Goal: Transaction & Acquisition: Purchase product/service

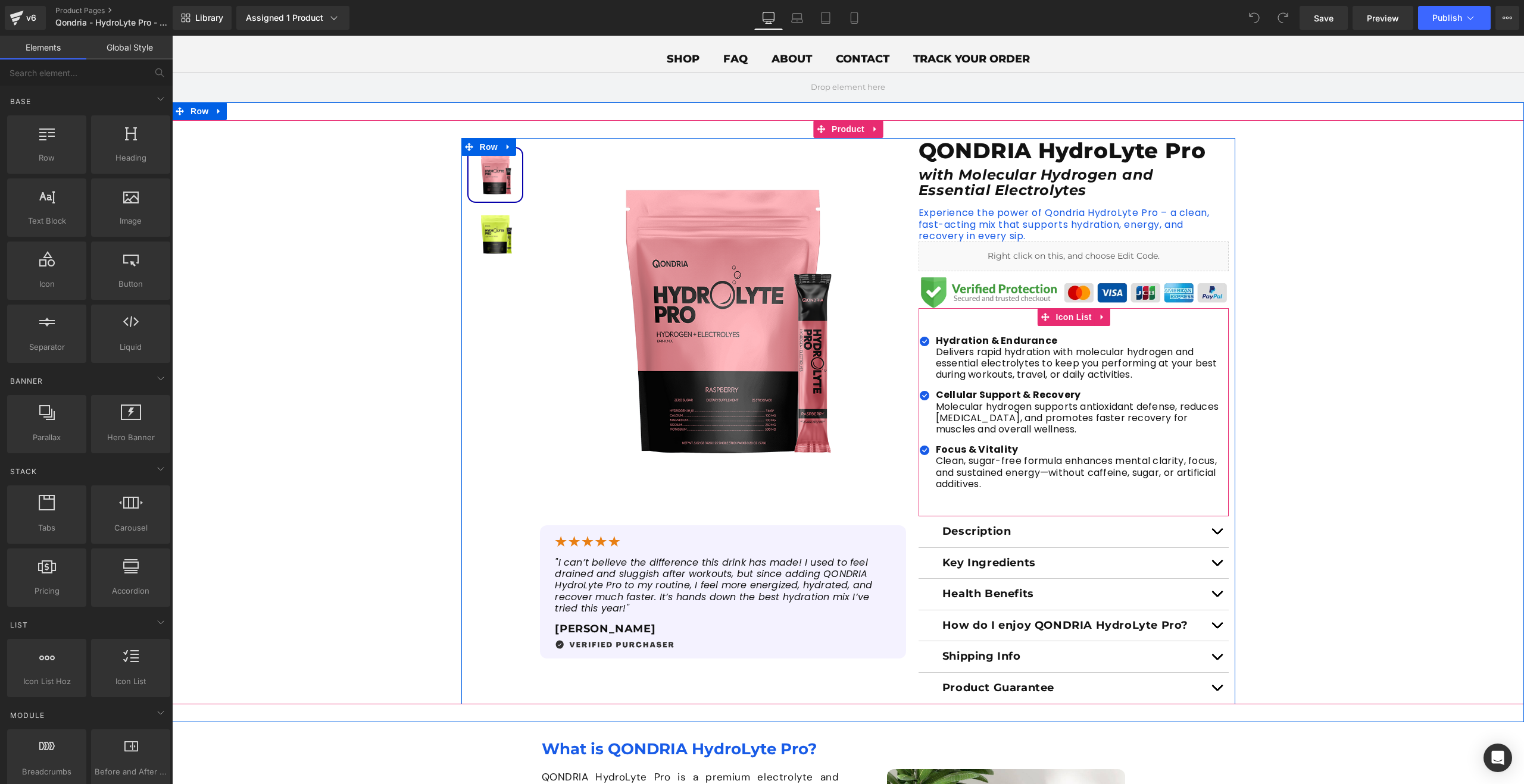
scroll to position [17, 0]
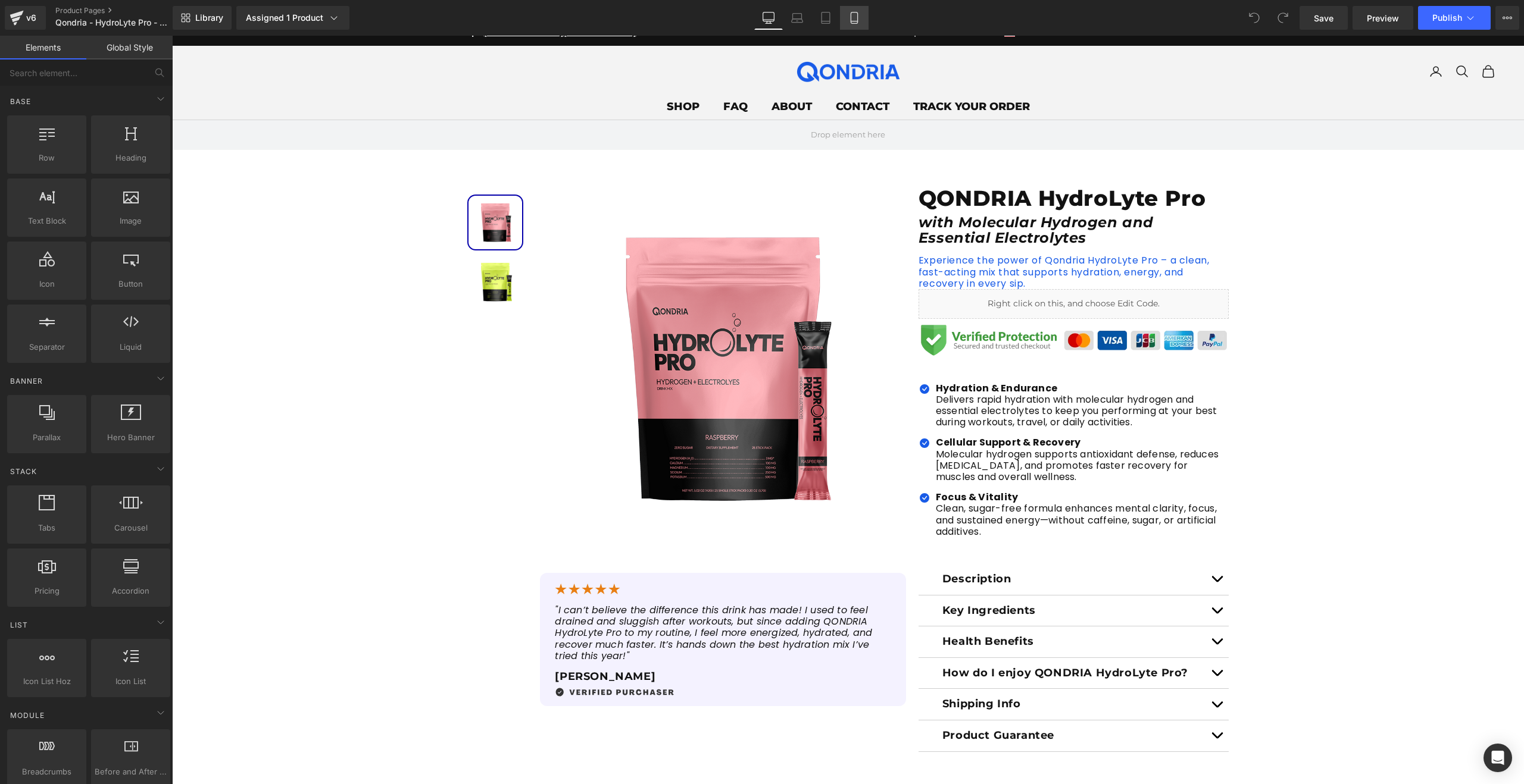
click at [860, 19] on icon at bounding box center [854, 18] width 12 height 12
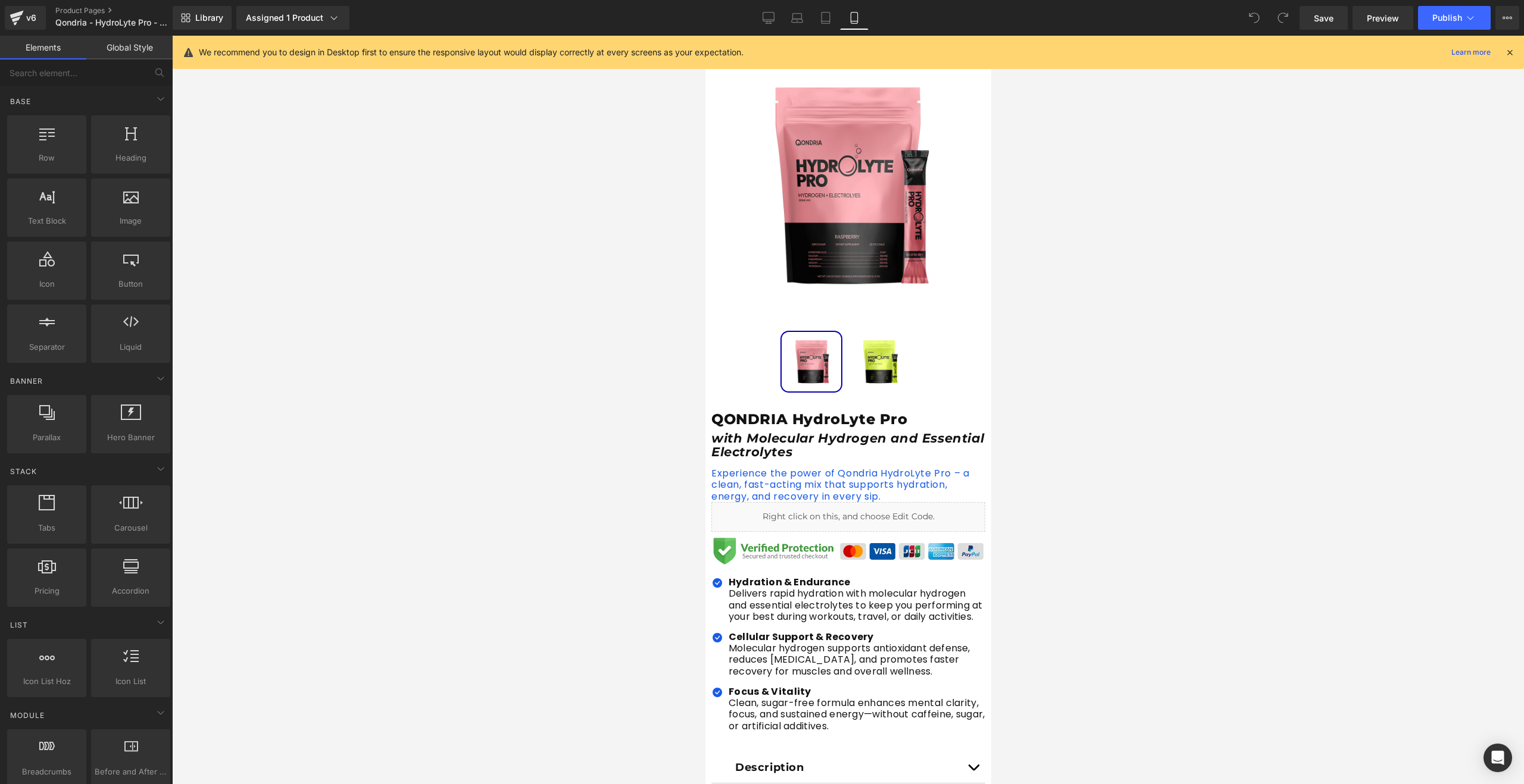
scroll to position [126, 0]
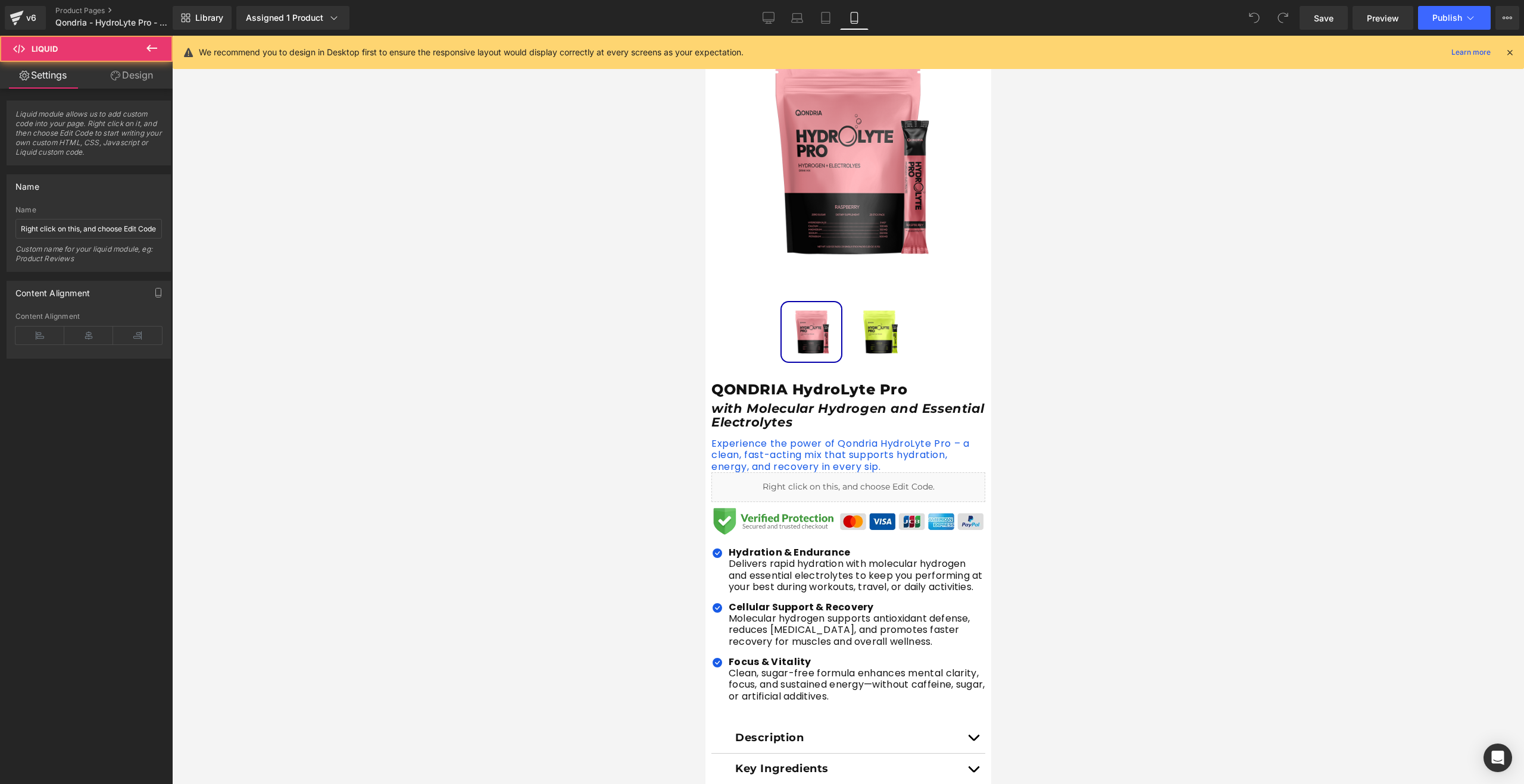
click at [881, 490] on div "Liquid" at bounding box center [847, 487] width 274 height 29
click at [773, 488] on div "Liquid" at bounding box center [847, 487] width 274 height 29
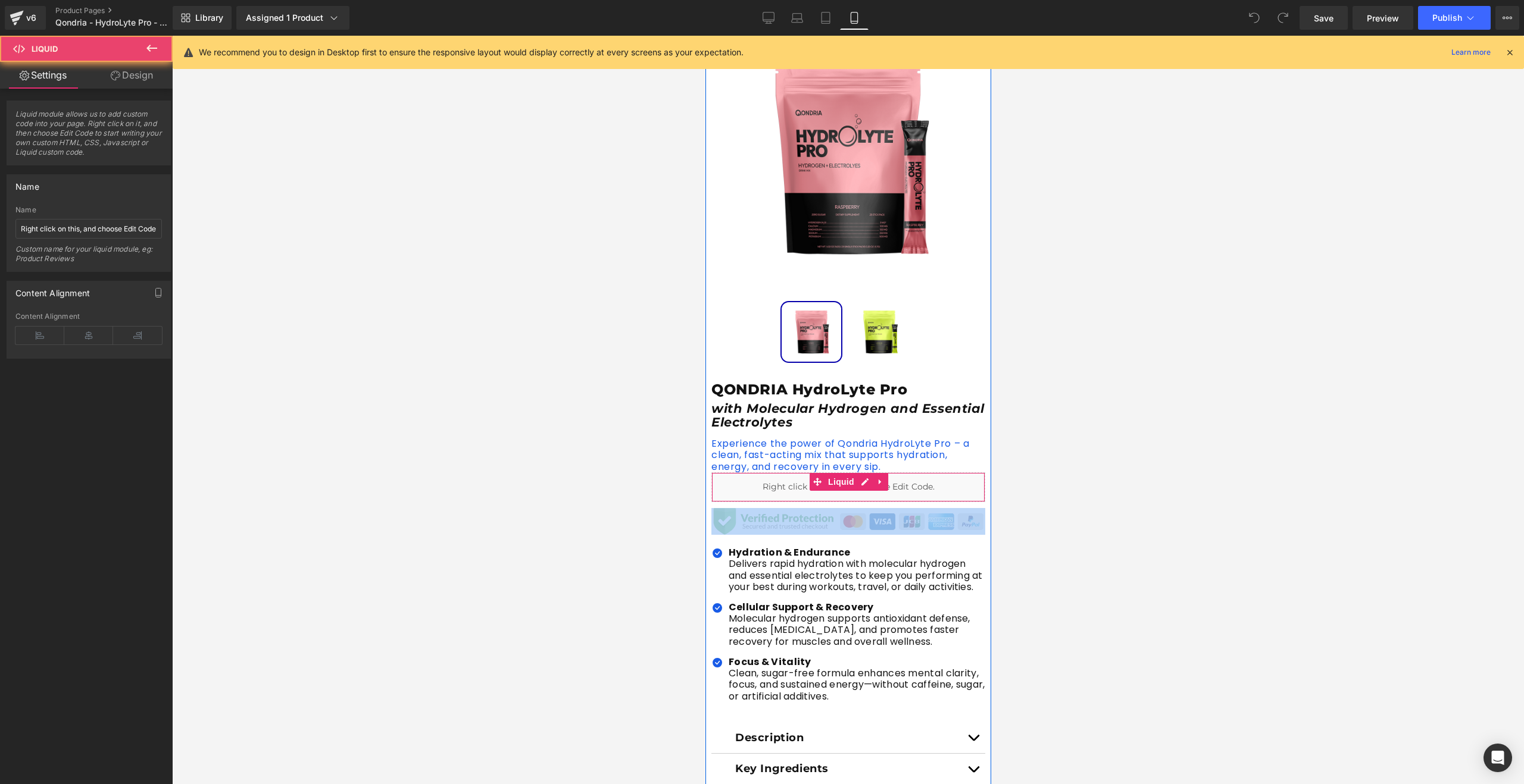
click at [773, 488] on div "Liquid" at bounding box center [847, 487] width 274 height 29
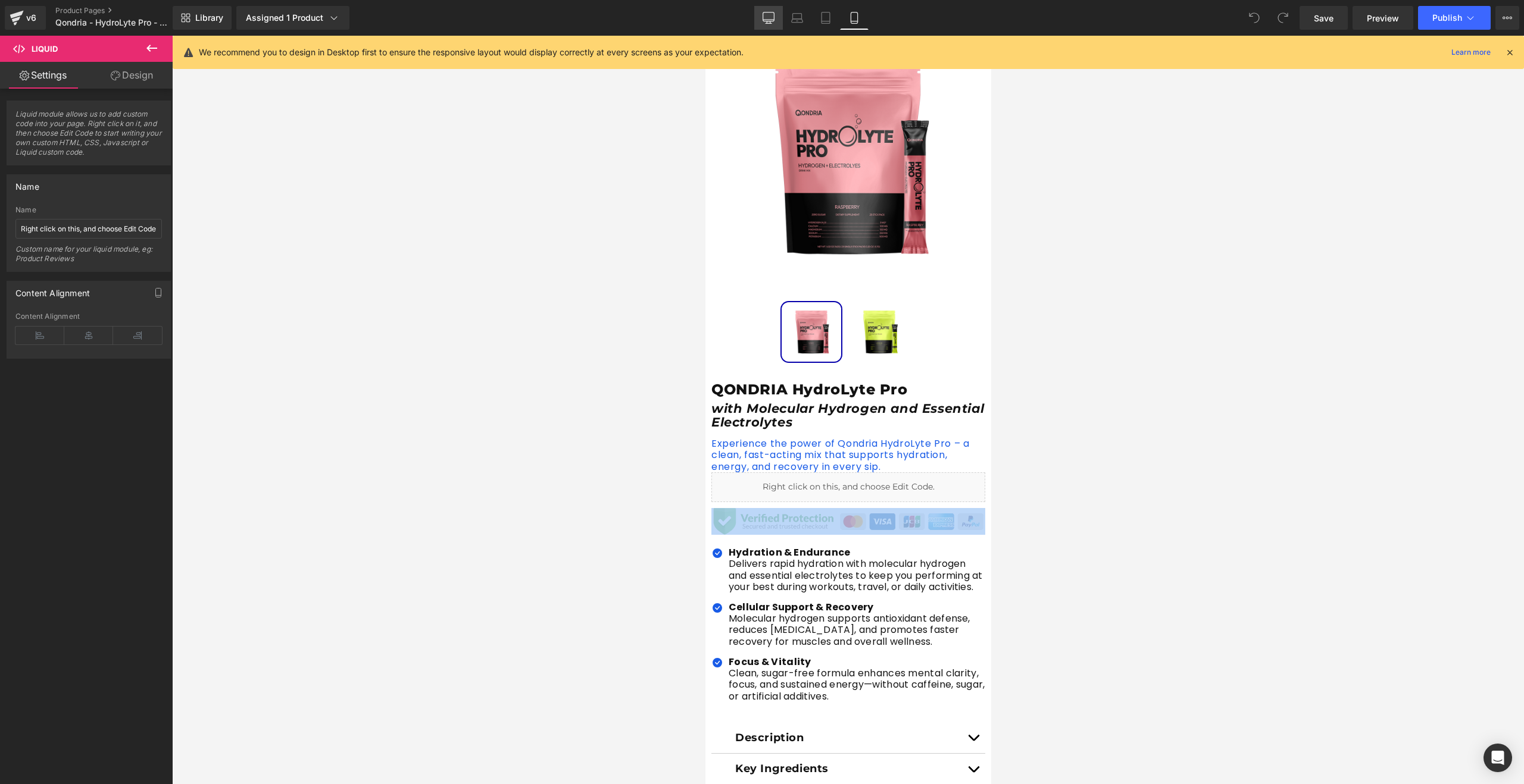
click at [767, 20] on icon at bounding box center [769, 20] width 12 height 0
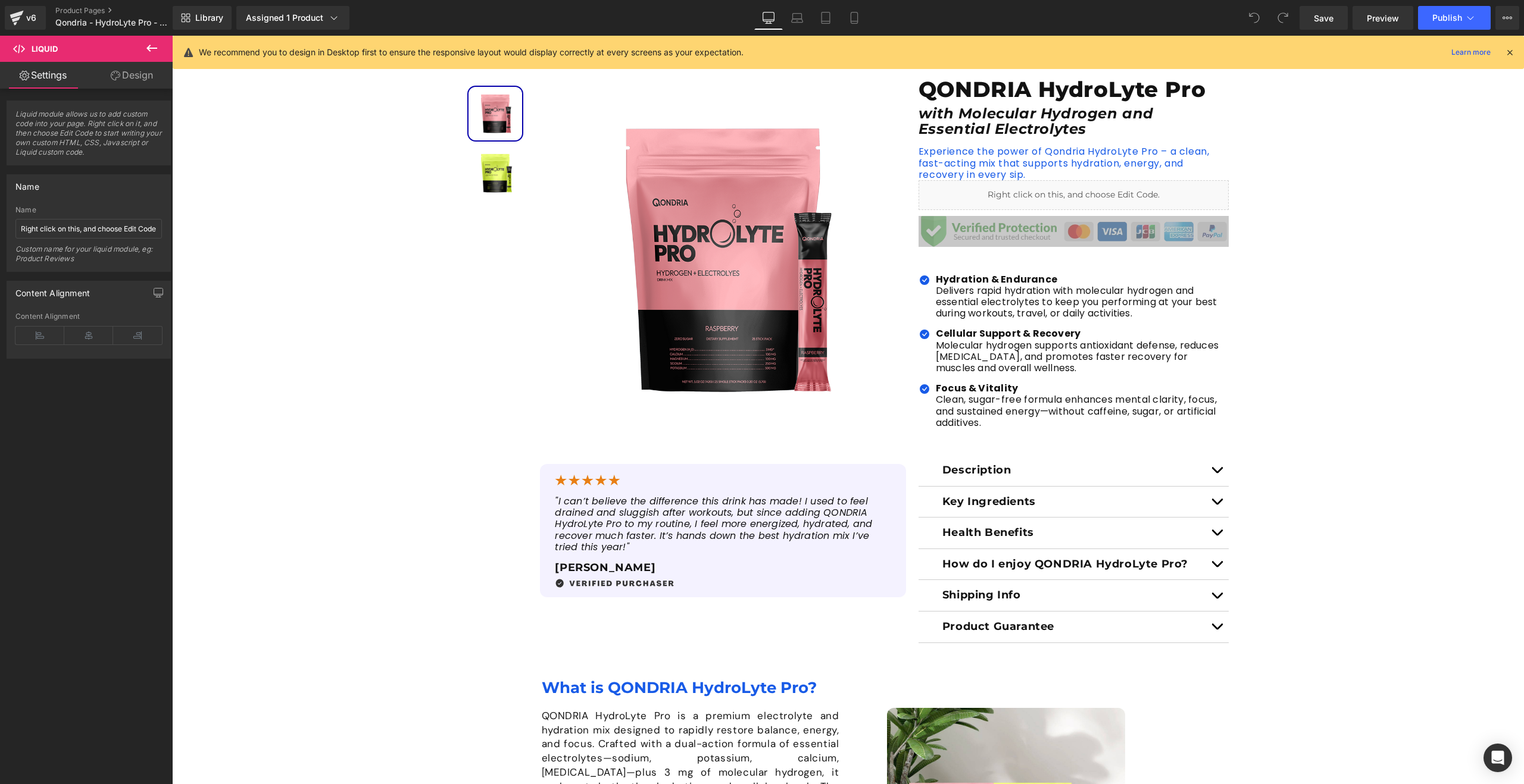
scroll to position [0, 0]
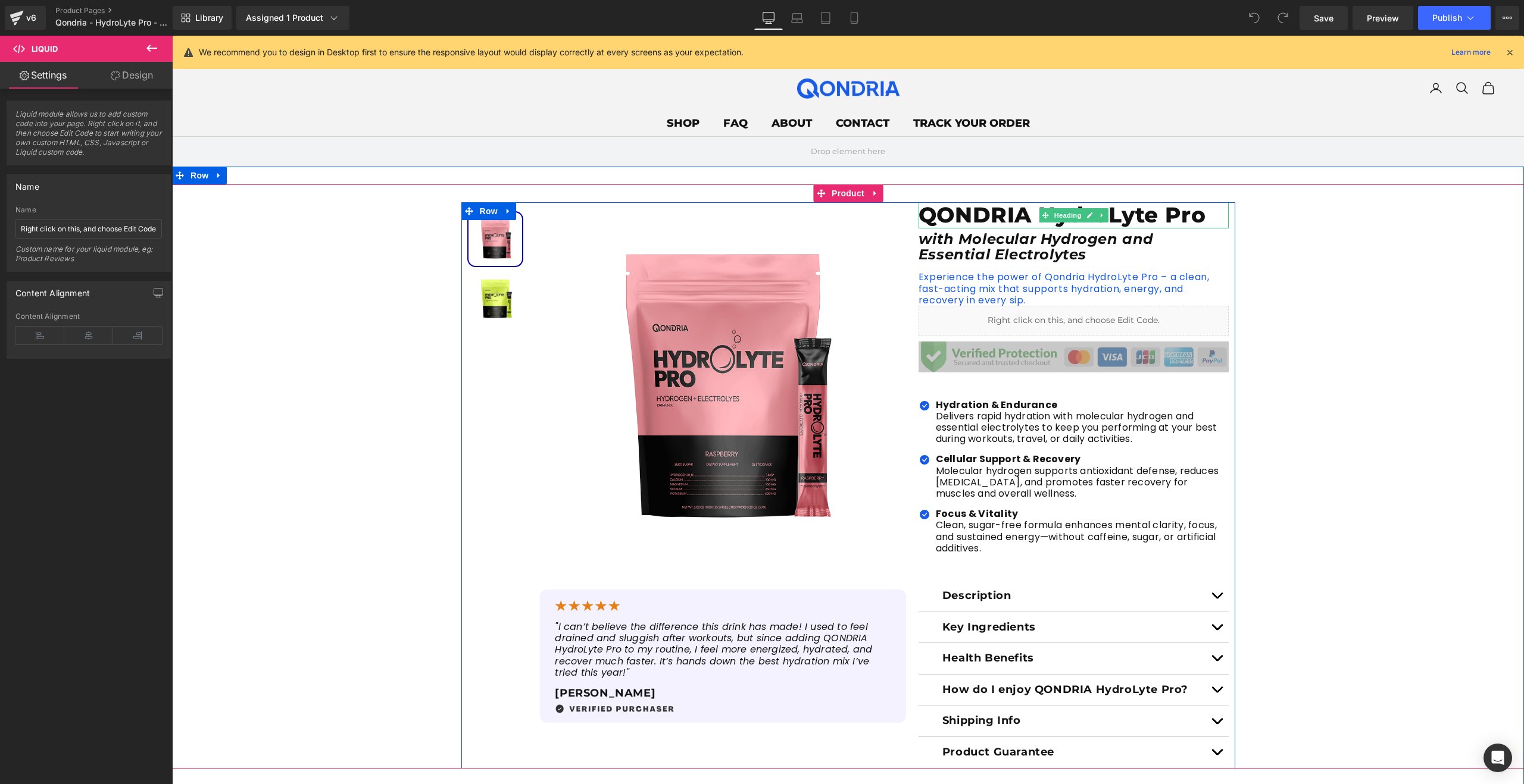
click at [1030, 221] on h1 "QONDRIA HydroLyte Pro" at bounding box center [1074, 215] width 310 height 26
